Goal: Information Seeking & Learning: Compare options

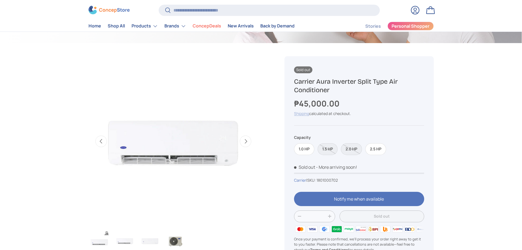
scroll to position [192, 0]
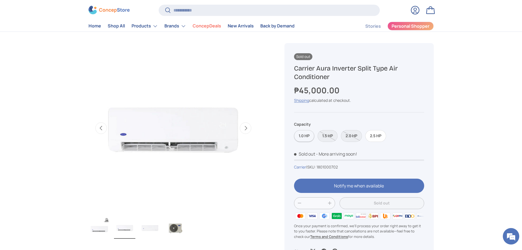
click at [305, 134] on label "1.0 HP" at bounding box center [304, 136] width 20 height 12
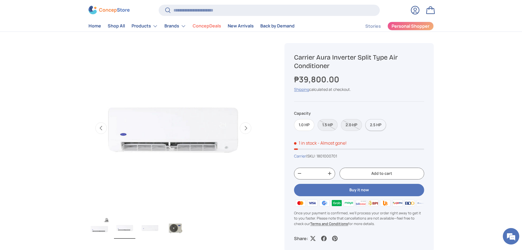
click at [371, 127] on label "2.5 HP" at bounding box center [376, 125] width 21 height 12
click at [308, 126] on label "1.0 HP" at bounding box center [304, 125] width 20 height 12
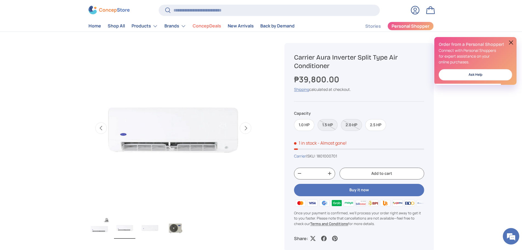
click at [244, 130] on button "Next" at bounding box center [246, 128] width 12 height 12
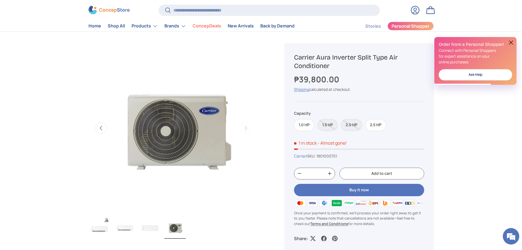
scroll to position [0, 518]
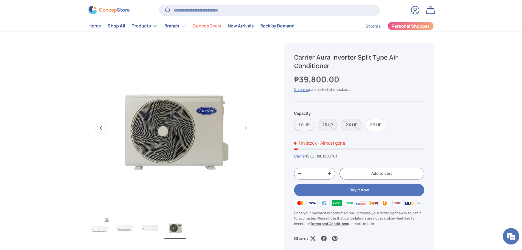
click at [300, 121] on label "1.0 HP" at bounding box center [304, 125] width 20 height 12
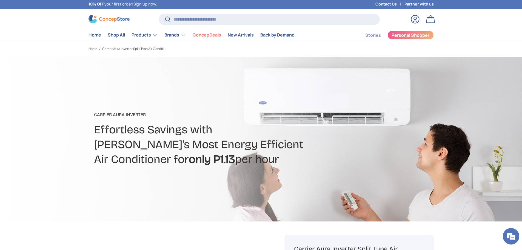
scroll to position [0, 0]
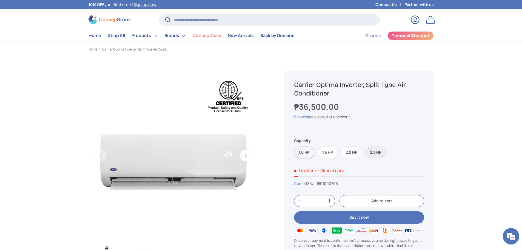
click at [308, 150] on label "1.0 HP" at bounding box center [304, 152] width 20 height 12
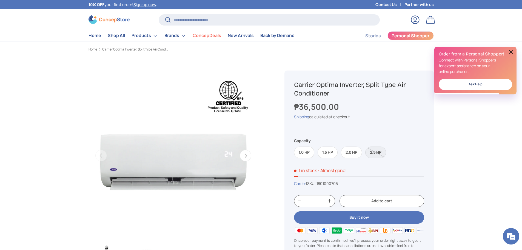
click at [250, 157] on button "Next" at bounding box center [246, 156] width 12 height 12
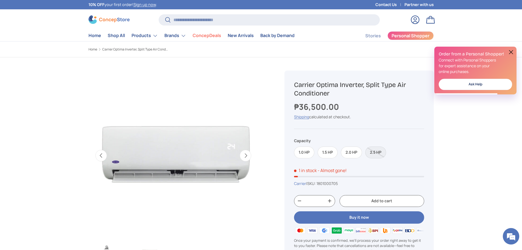
scroll to position [0, 173]
click at [250, 157] on button "Next" at bounding box center [246, 156] width 12 height 12
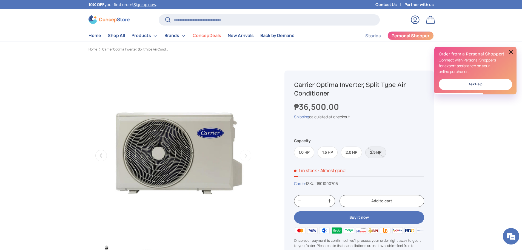
scroll to position [0, 345]
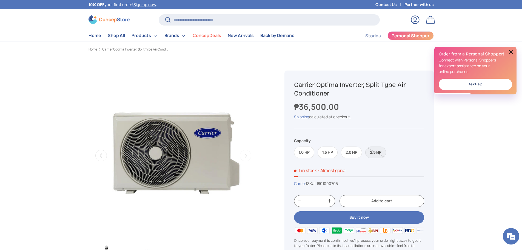
click at [102, 159] on button "Previous" at bounding box center [101, 156] width 12 height 12
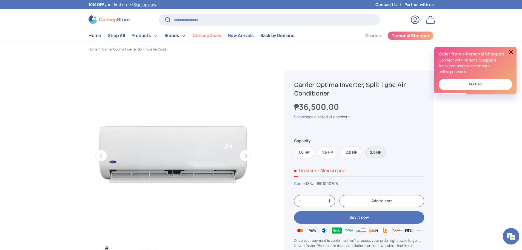
click at [103, 159] on button "Previous" at bounding box center [101, 156] width 12 height 12
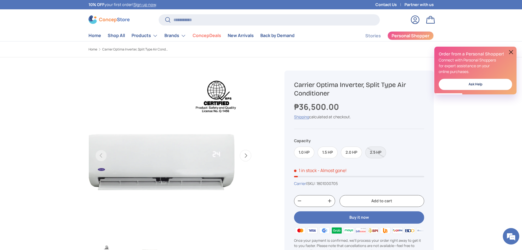
scroll to position [0, 0]
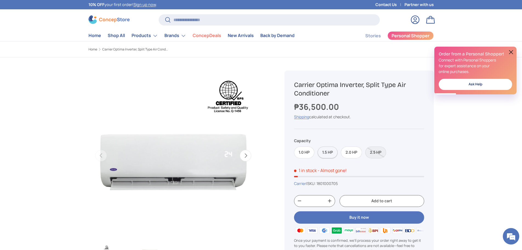
click at [323, 153] on label "1.5 HP" at bounding box center [328, 152] width 20 height 12
click at [301, 151] on label "1.0 HP" at bounding box center [304, 152] width 20 height 12
